Goal: Transaction & Acquisition: Purchase product/service

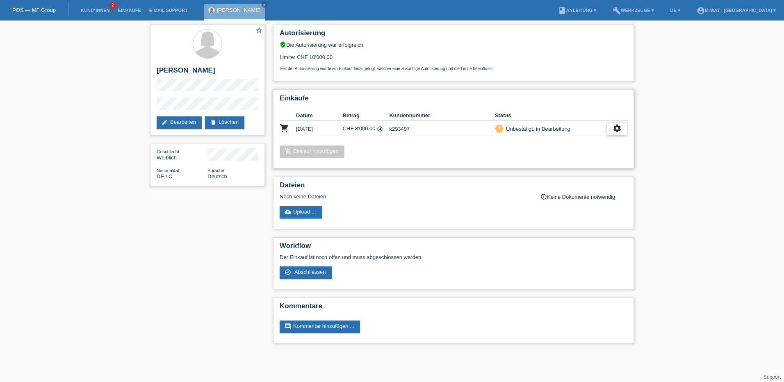
click at [621, 130] on icon "settings" at bounding box center [617, 128] width 9 height 9
click at [560, 166] on span "Abschliessen" at bounding box center [551, 166] width 34 height 10
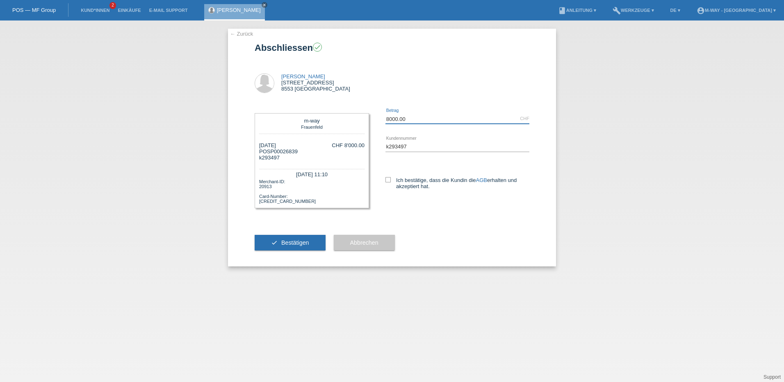
click at [420, 120] on input "8000.00" at bounding box center [458, 119] width 144 height 10
type input "8"
type input "7464.95"
click at [389, 179] on icon at bounding box center [388, 179] width 5 height 5
click at [389, 179] on input "Ich bestätige, dass die Kundin die AGB erhalten und akzeptiert hat." at bounding box center [388, 179] width 5 height 5
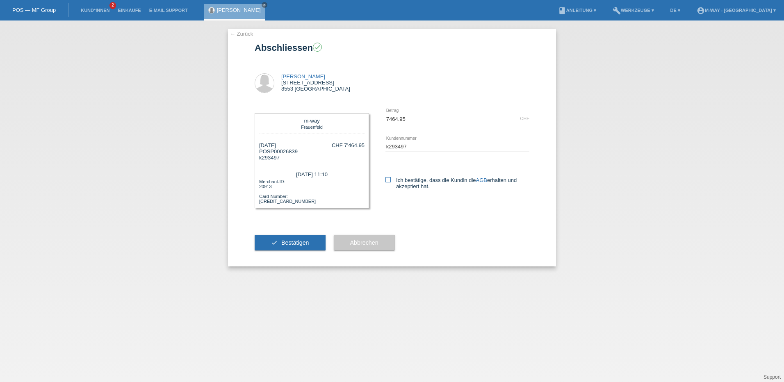
checkbox input "true"
click at [295, 243] on span "Bestätigen" at bounding box center [295, 243] width 28 height 7
